Goal: Transaction & Acquisition: Book appointment/travel/reservation

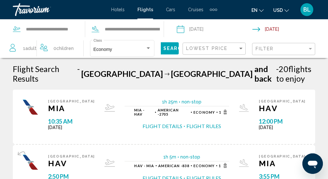
click at [192, 9] on span "Cruises" at bounding box center [195, 9] width 15 height 5
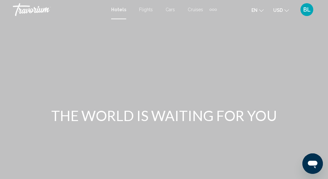
click at [195, 13] on div "Hotels Flights Cars Cruises Activities Hotels Flights Cars Cruises Activities" at bounding box center [164, 9] width 106 height 10
click at [194, 10] on span "Cruises" at bounding box center [195, 9] width 15 height 5
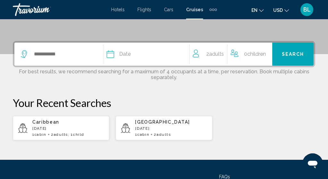
scroll to position [146, 0]
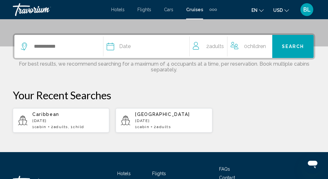
click at [247, 49] on span "Children" at bounding box center [256, 46] width 19 height 6
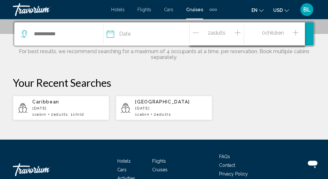
click at [294, 33] on icon "Increment children" at bounding box center [296, 33] width 6 height 8
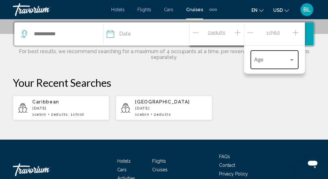
click at [273, 58] on div "Age" at bounding box center [274, 59] width 40 height 20
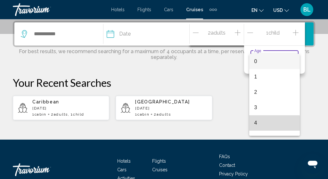
click at [256, 124] on span "4" at bounding box center [274, 122] width 40 height 15
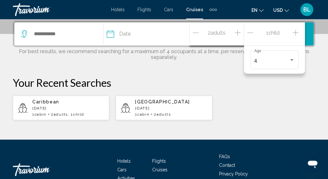
click at [246, 105] on div "Caribbean November 2025 1 cabin 2 Adult Adults , 1 Child Children Dubai & Emira…" at bounding box center [164, 107] width 302 height 25
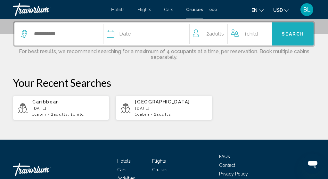
click at [295, 36] on span "Search" at bounding box center [293, 34] width 22 height 5
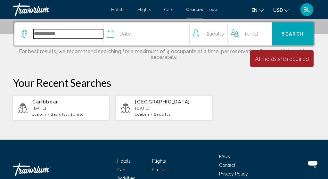
click at [82, 31] on input "Search widget" at bounding box center [68, 34] width 70 height 10
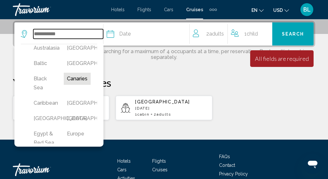
scroll to position [60, 0]
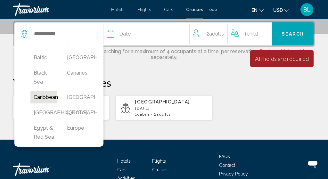
click at [52, 99] on button "Caribbean" at bounding box center [43, 97] width 27 height 12
type input "*********"
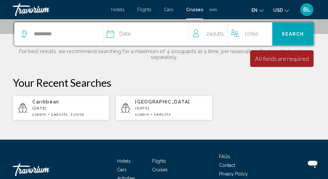
click at [141, 37] on div "Date" at bounding box center [148, 33] width 82 height 9
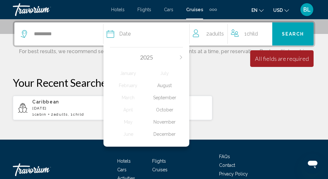
click at [160, 126] on div "November" at bounding box center [164, 122] width 37 height 12
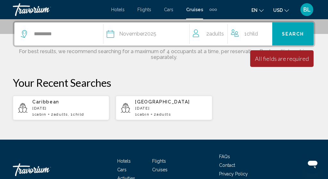
click at [159, 33] on div "Date November 2025" at bounding box center [148, 33] width 82 height 9
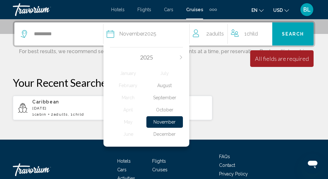
click at [168, 113] on div "October" at bounding box center [164, 110] width 37 height 12
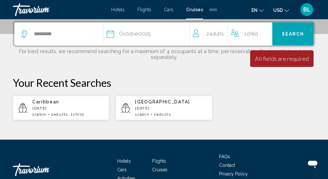
click at [269, 59] on div "All fields are required" at bounding box center [282, 58] width 54 height 7
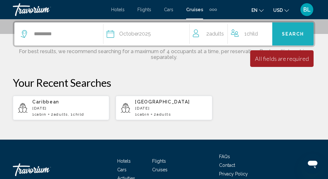
click at [284, 41] on button "Search" at bounding box center [292, 33] width 41 height 23
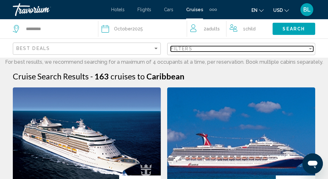
click at [177, 48] on span "Filters" at bounding box center [182, 48] width 22 height 5
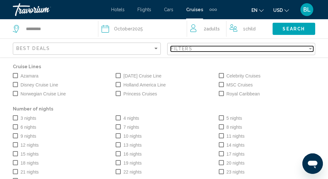
scroll to position [2, 0]
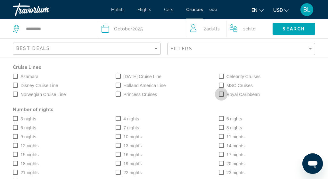
click at [224, 94] on span "Search widget" at bounding box center [221, 94] width 5 height 5
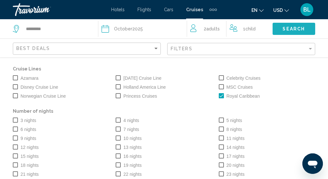
click at [290, 29] on span "Search" at bounding box center [293, 29] width 22 height 5
click at [289, 29] on span "Search" at bounding box center [293, 29] width 22 height 5
click at [267, 45] on div "Filters" at bounding box center [242, 49] width 142 height 12
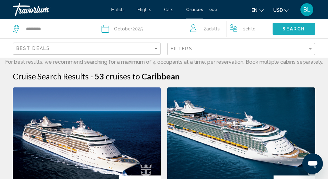
click at [290, 26] on span "Search" at bounding box center [293, 28] width 22 height 5
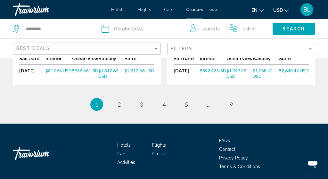
scroll to position [834, 0]
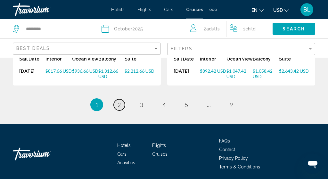
click at [118, 101] on span "2" at bounding box center [119, 104] width 3 height 7
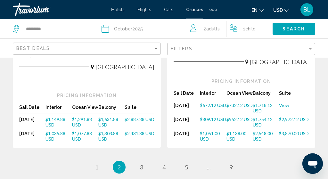
scroll to position [812, 0]
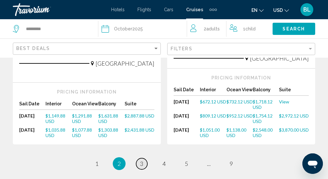
click at [141, 160] on span "3" at bounding box center [141, 163] width 3 height 7
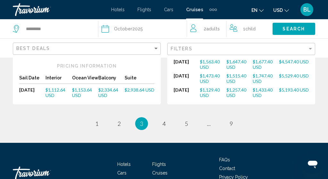
scroll to position [876, 0]
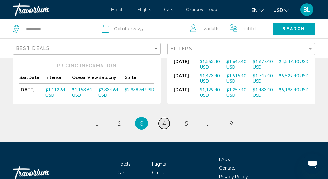
click at [164, 120] on span "4" at bounding box center [163, 123] width 3 height 7
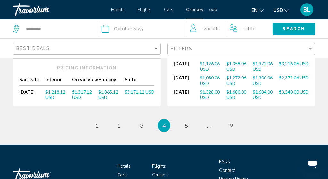
scroll to position [888, 0]
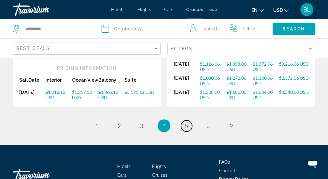
click at [190, 120] on link "page 5" at bounding box center [186, 125] width 11 height 11
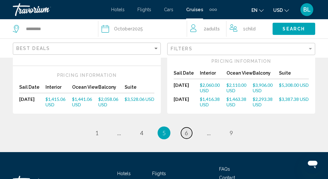
click at [189, 127] on link "page 6" at bounding box center [186, 132] width 11 height 11
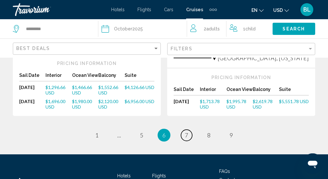
scroll to position [905, 0]
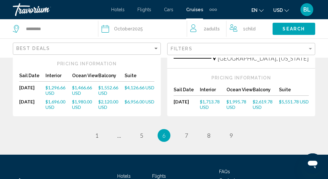
click at [191, 129] on ul "6 / 9 page 1 page ... page 5 You're on page 6 page 7 page 8 page 9" at bounding box center [164, 135] width 302 height 13
click at [190, 130] on link "page 7" at bounding box center [186, 135] width 11 height 11
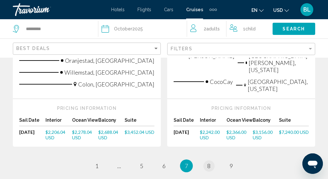
scroll to position [882, 0]
click at [211, 161] on link "page 8" at bounding box center [208, 166] width 11 height 11
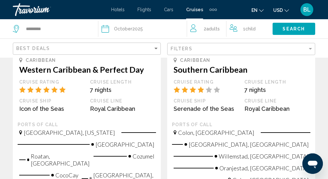
scroll to position [140, 0]
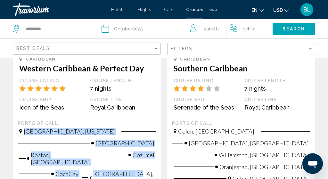
drag, startPoint x: 25, startPoint y: 130, endPoint x: 153, endPoint y: 159, distance: 131.9
click at [153, 159] on div "Miami, Florida Puerto Costa Maya Roatan, Bay Islands Cozumel CocoCay Miami, Flo…" at bounding box center [87, 158] width 138 height 61
copy div "Miami, Florida Puerto Costa Maya Roatan, Bay Islands Cozumel CocoCay Miami, Flo…"
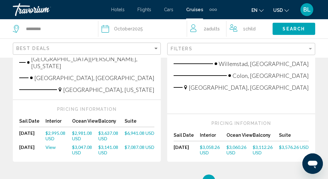
scroll to position [872, 0]
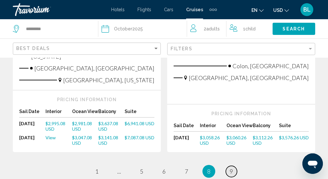
click at [231, 168] on span "9" at bounding box center [231, 171] width 3 height 7
